Goal: Transaction & Acquisition: Purchase product/service

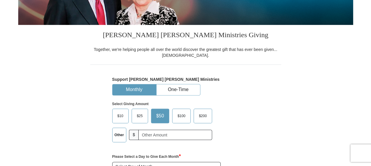
scroll to position [153, 0]
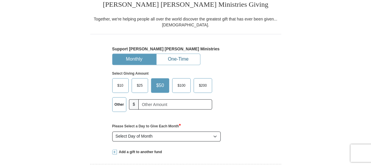
click at [177, 57] on button "One-Time" at bounding box center [177, 59] width 43 height 11
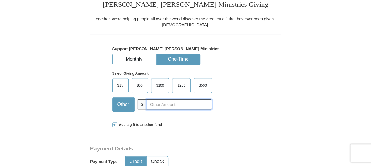
click at [165, 104] on input "text" at bounding box center [178, 104] width 65 height 10
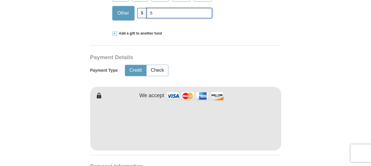
scroll to position [275, 0]
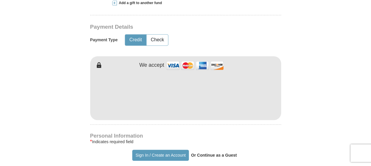
type input "5"
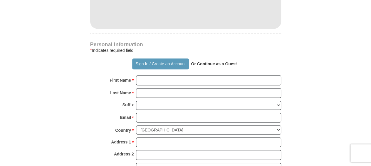
scroll to position [397, 0]
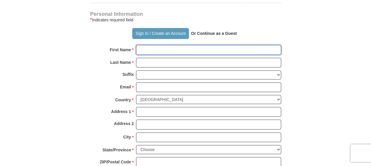
click at [153, 51] on input "First Name *" at bounding box center [208, 50] width 145 height 10
type input "LaDonald"
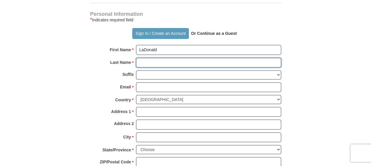
type input "[PERSON_NAME]"
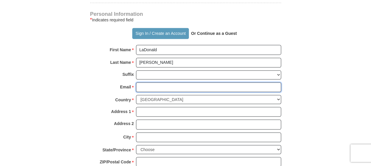
type input "[EMAIL_ADDRESS][DOMAIN_NAME]"
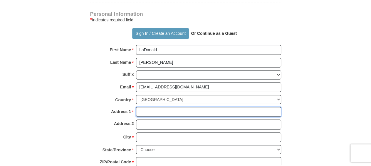
type input "[STREET_ADDRESS]"
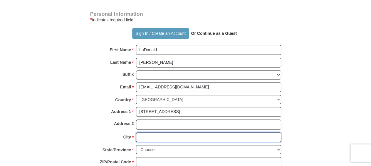
type input "Monroe"
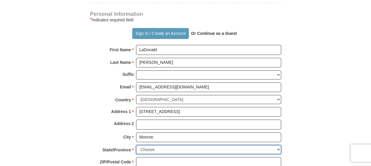
select select "LA"
type input "71203"
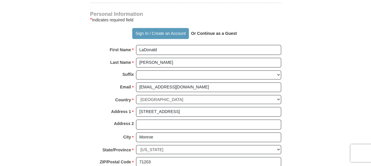
type input "3186143092"
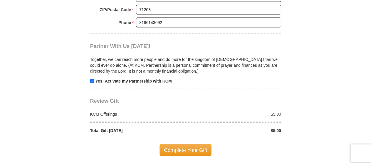
scroll to position [580, 0]
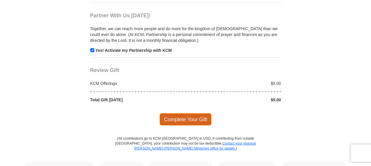
click at [185, 114] on span "Complete Your Gift" at bounding box center [185, 120] width 52 height 12
